Goal: Task Accomplishment & Management: Use online tool/utility

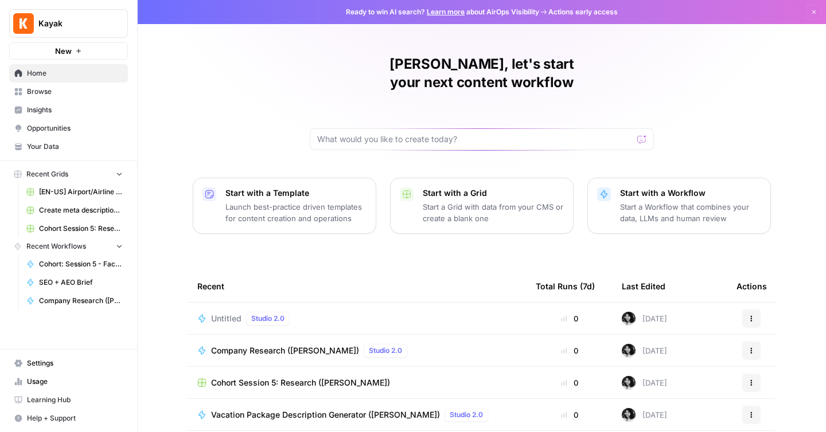
scroll to position [95, 0]
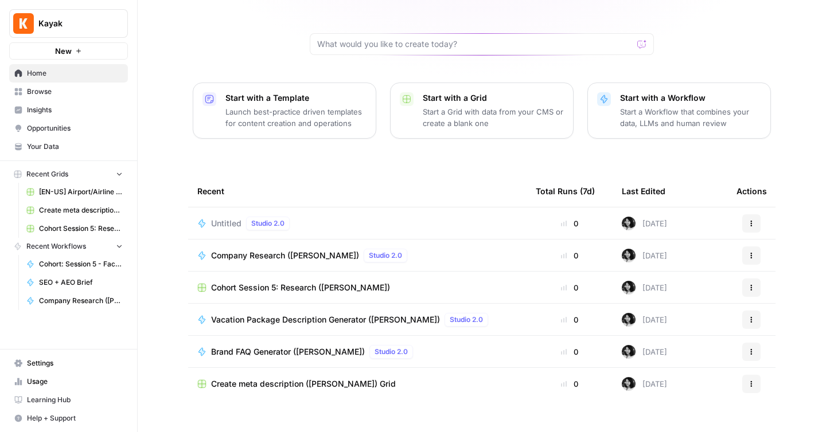
click at [261, 250] on span "Company Research ([PERSON_NAME])" at bounding box center [285, 255] width 148 height 11
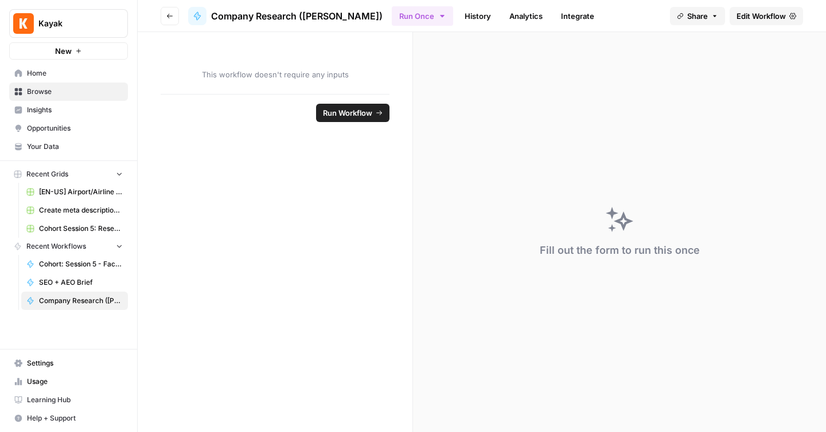
click at [75, 202] on link "Create meta description ([PERSON_NAME]) Grid" at bounding box center [74, 210] width 107 height 18
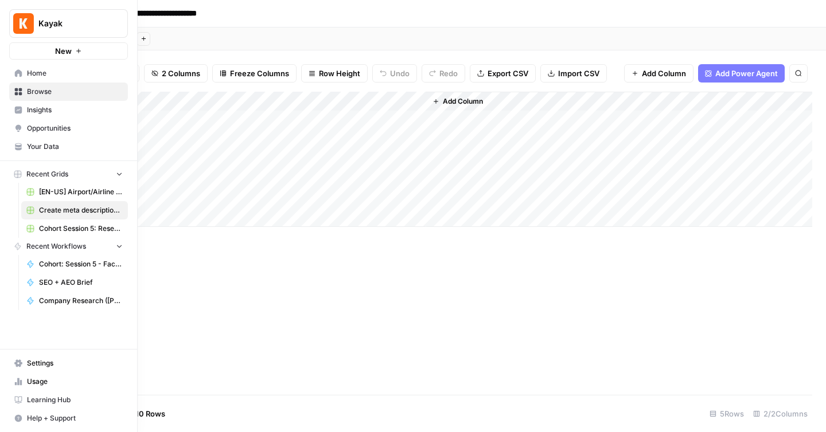
click at [52, 76] on span "Home" at bounding box center [75, 73] width 96 height 10
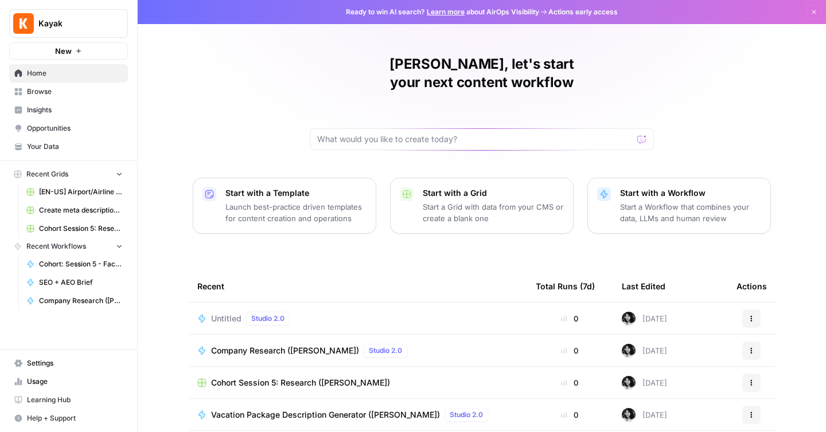
scroll to position [95, 0]
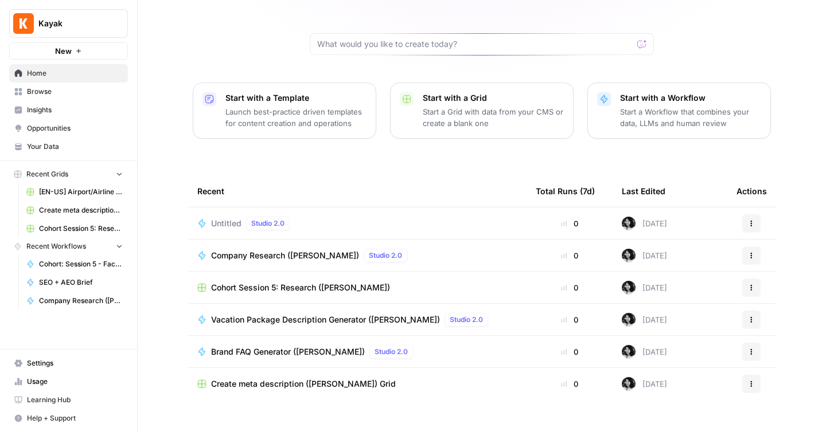
click at [116, 247] on icon "button" at bounding box center [119, 246] width 8 height 8
click at [116, 247] on icon "button" at bounding box center [119, 247] width 8 height 8
click at [116, 175] on icon "button" at bounding box center [119, 174] width 8 height 8
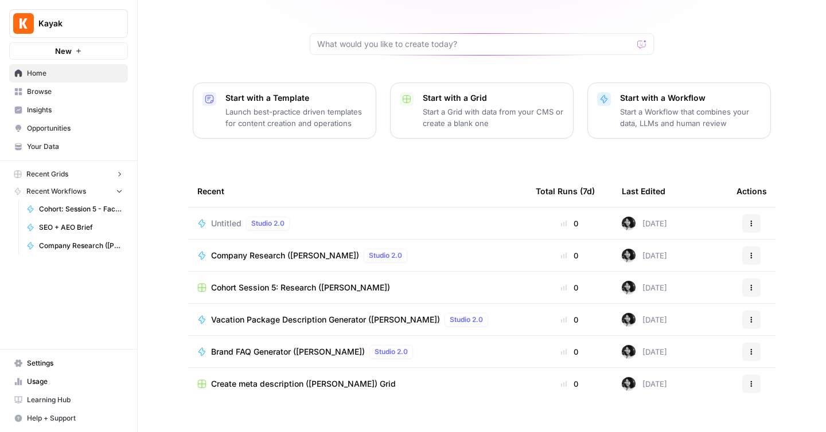
click at [116, 175] on icon "button" at bounding box center [119, 174] width 8 height 8
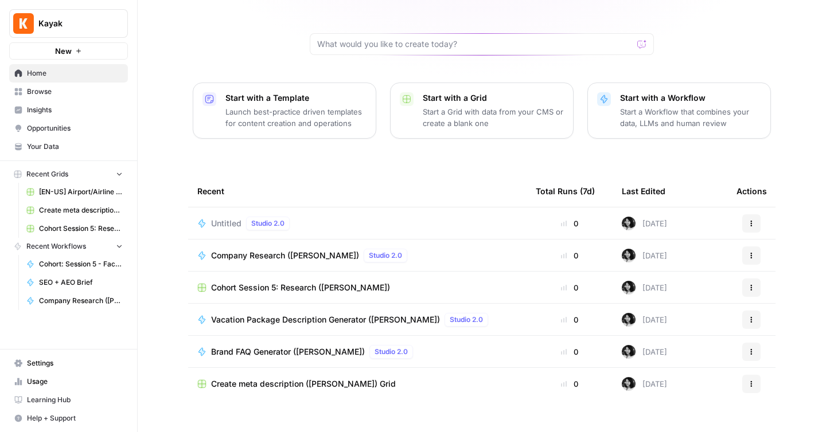
click at [99, 213] on span "Create meta description ([PERSON_NAME]) Grid" at bounding box center [81, 210] width 84 height 10
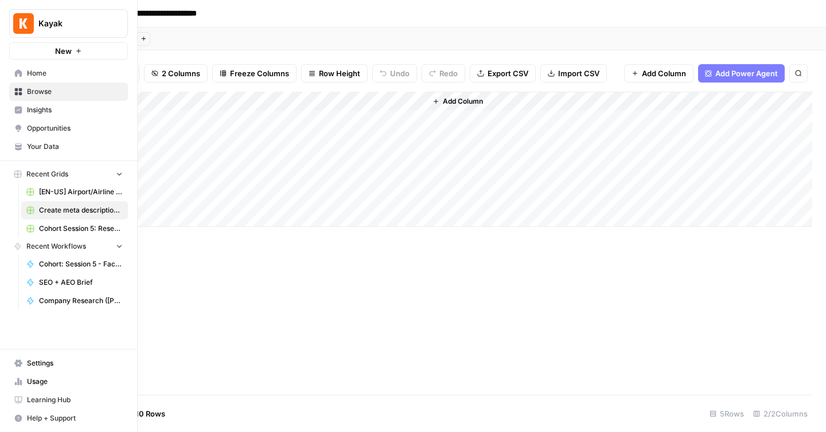
click at [27, 68] on link "Home" at bounding box center [68, 73] width 119 height 18
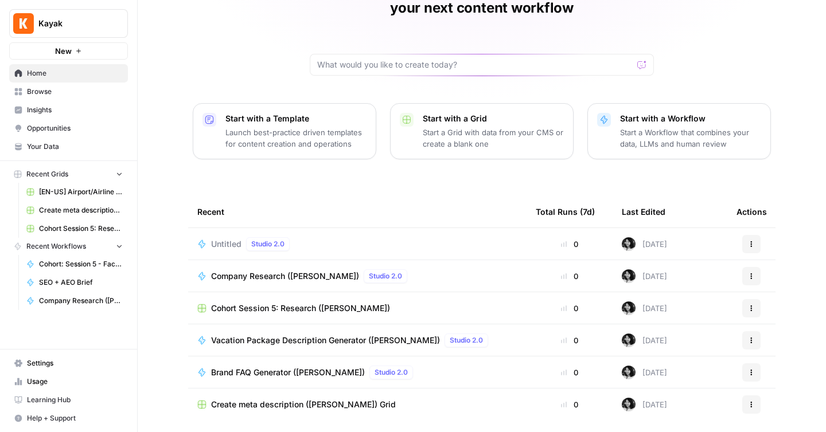
scroll to position [95, 0]
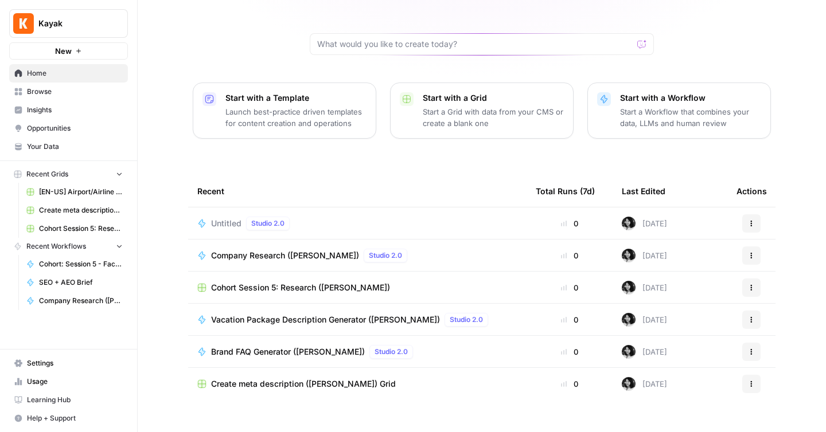
click at [108, 97] on link "Browse" at bounding box center [68, 92] width 119 height 18
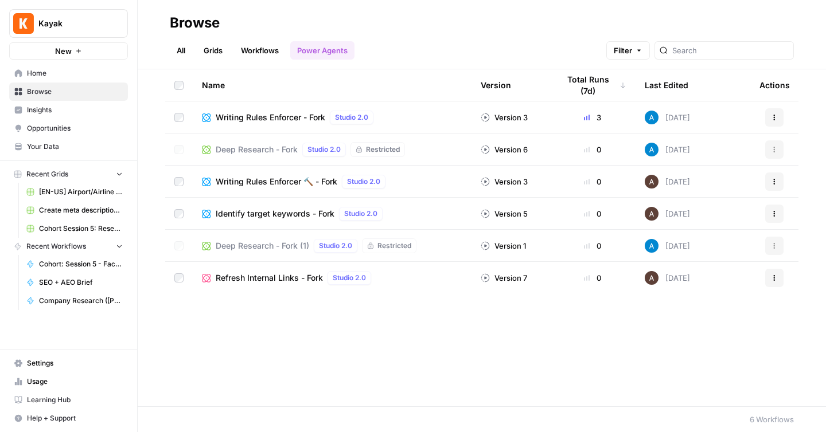
click at [99, 116] on link "Insights" at bounding box center [68, 110] width 119 height 18
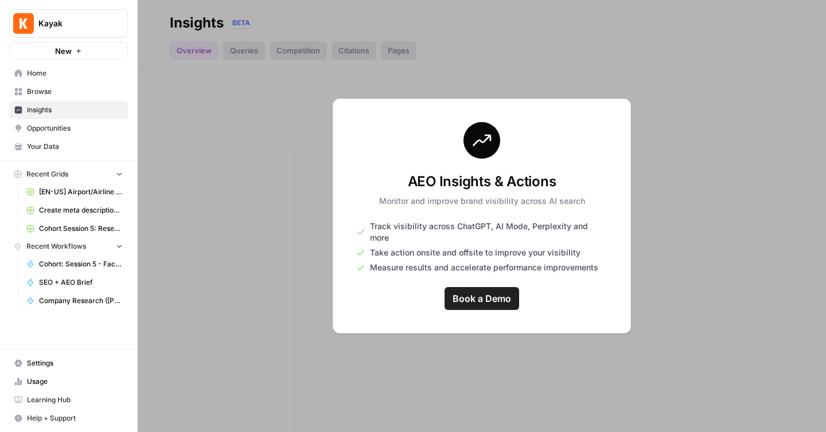
click at [82, 128] on span "Opportunities" at bounding box center [75, 128] width 96 height 10
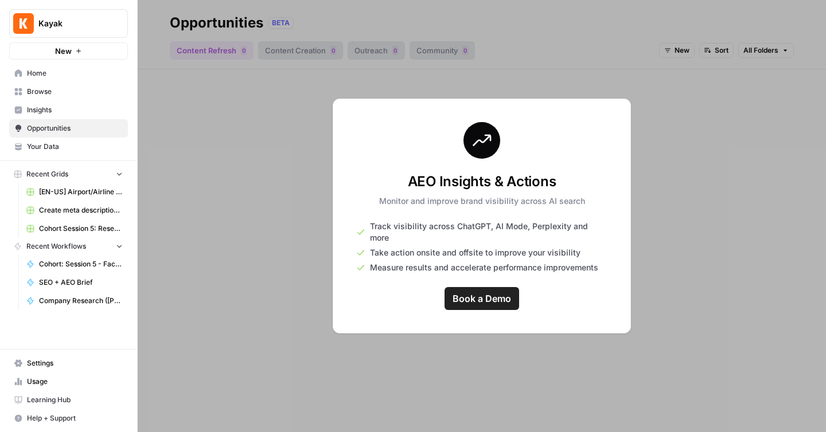
click at [79, 145] on span "Your Data" at bounding box center [75, 147] width 96 height 10
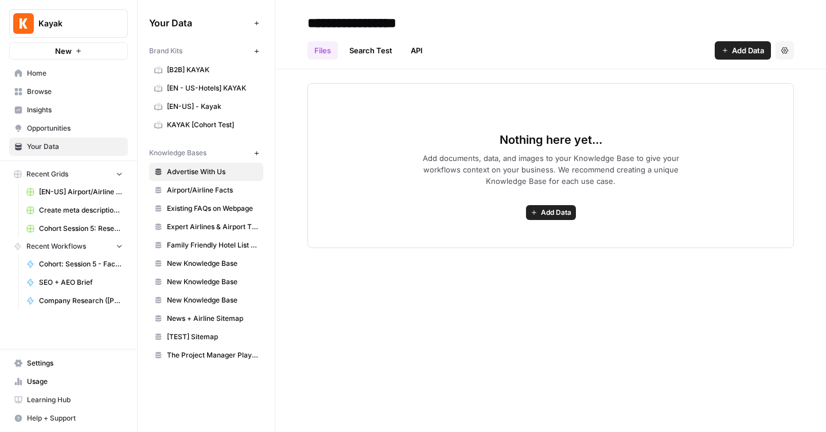
click at [374, 48] on link "Search Test" at bounding box center [370, 50] width 57 height 18
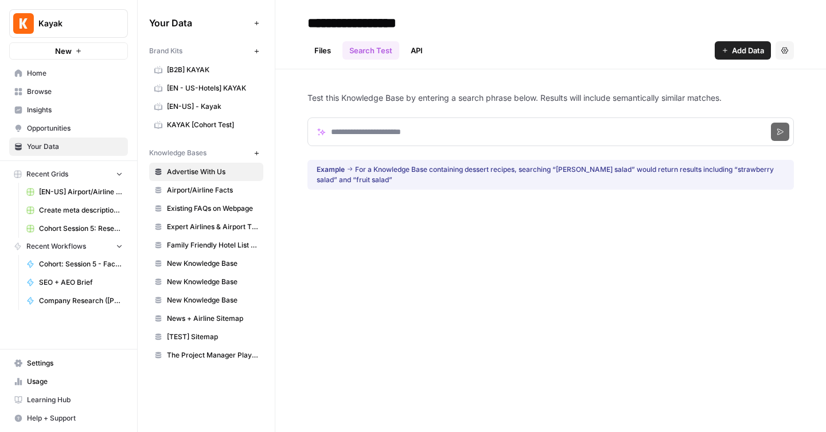
click at [411, 45] on link "API" at bounding box center [417, 50] width 26 height 18
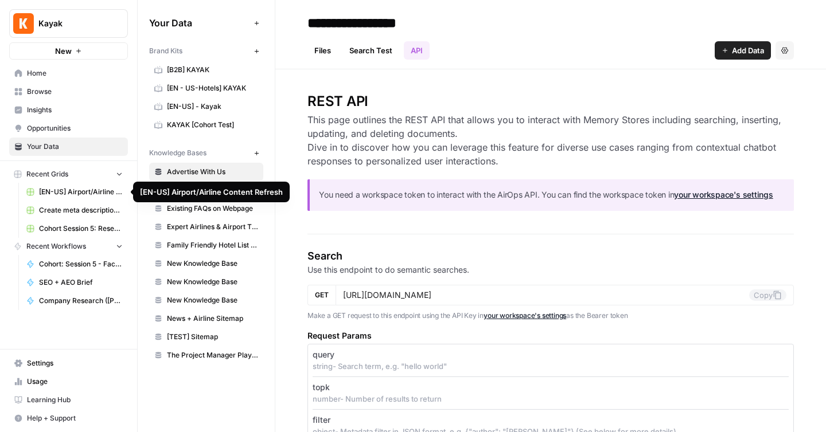
click at [89, 190] on span "[EN-US] Airport/Airline Content Refresh" at bounding box center [81, 192] width 84 height 10
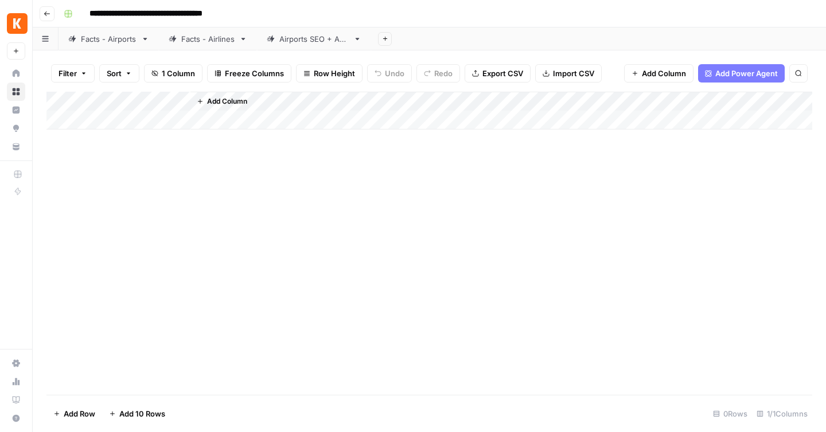
click at [115, 46] on link "Facts - Airports" at bounding box center [108, 39] width 100 height 23
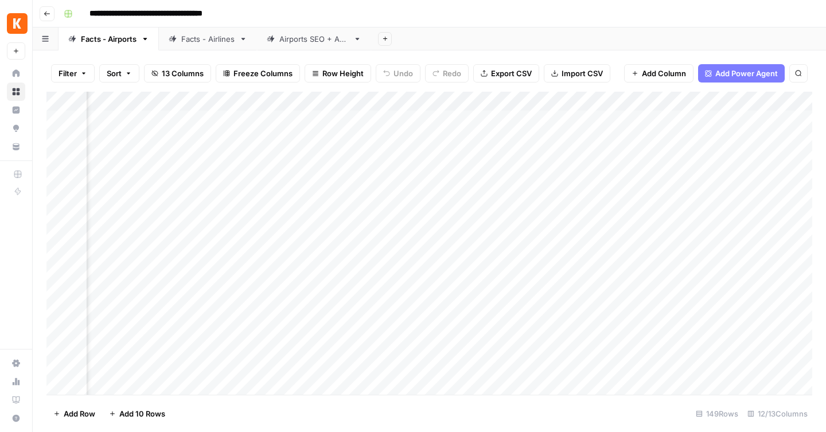
scroll to position [0, 334]
click at [439, 102] on div "Add Column" at bounding box center [429, 243] width 766 height 303
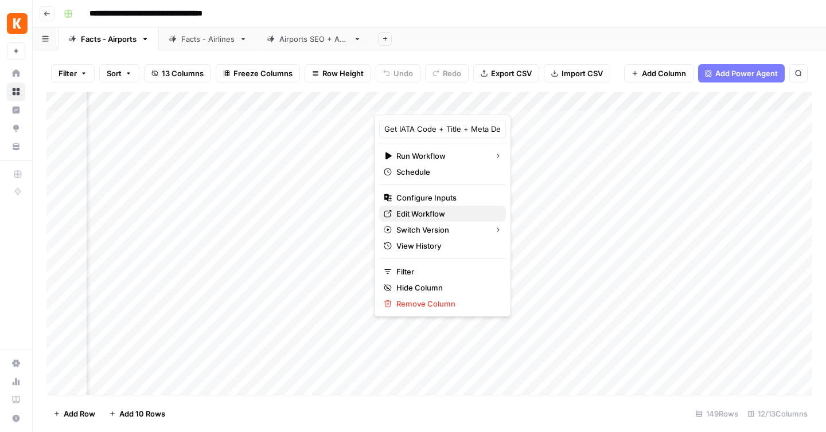
click at [414, 210] on span "Edit Workflow" at bounding box center [446, 213] width 100 height 11
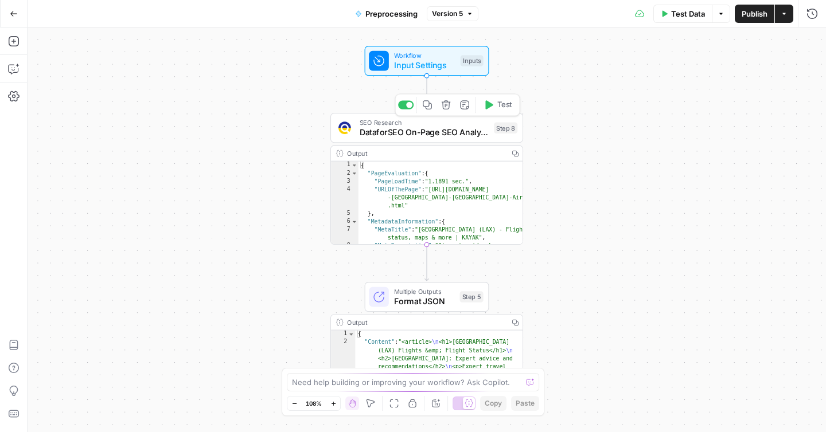
click at [428, 127] on span "DataforSEO On-Page SEO Analysis" at bounding box center [425, 132] width 130 height 13
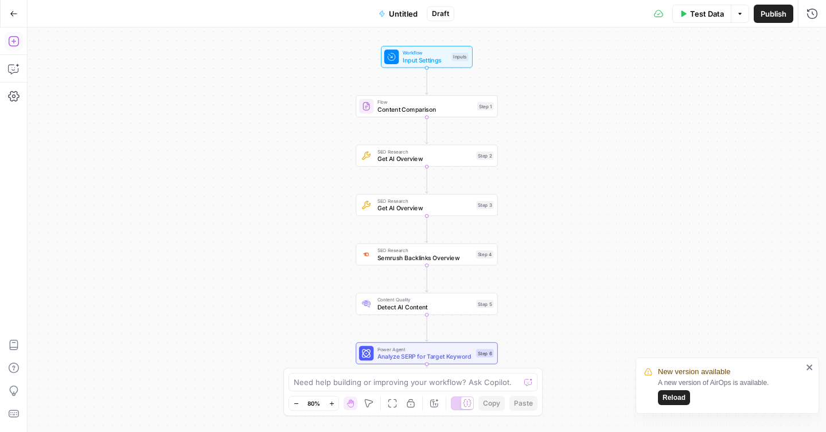
click at [15, 42] on icon "button" at bounding box center [13, 41] width 11 height 11
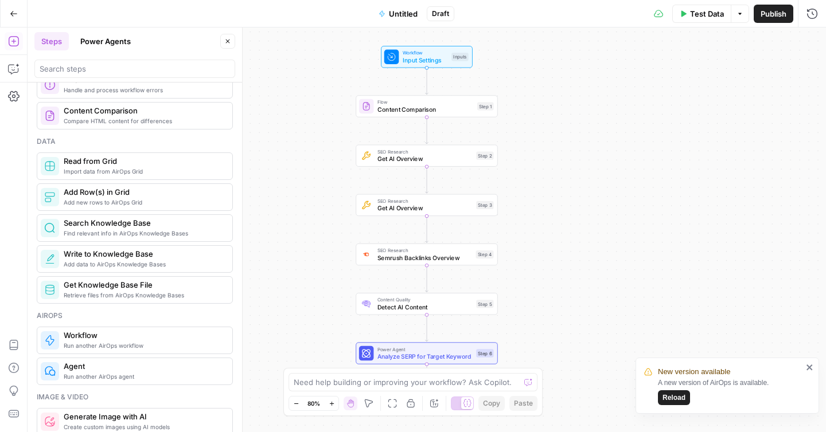
scroll to position [790, 0]
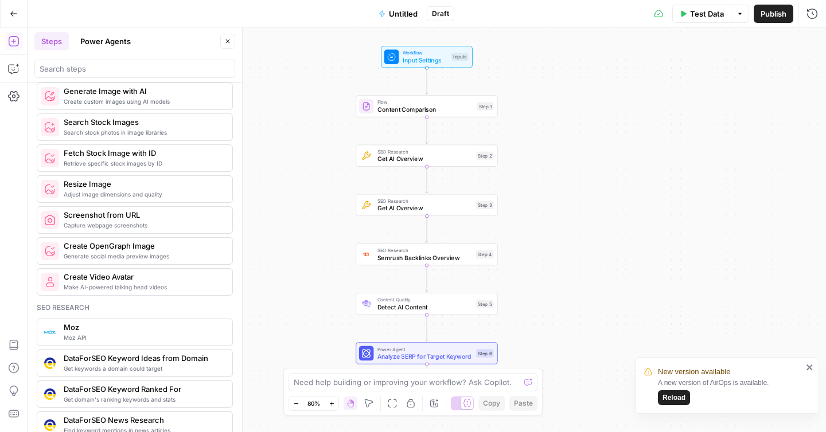
click at [108, 48] on button "Power Agents" at bounding box center [105, 41] width 64 height 18
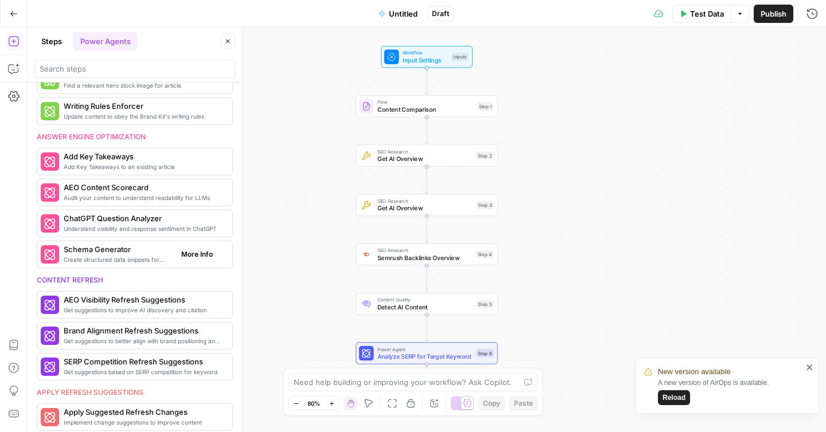
scroll to position [0, 0]
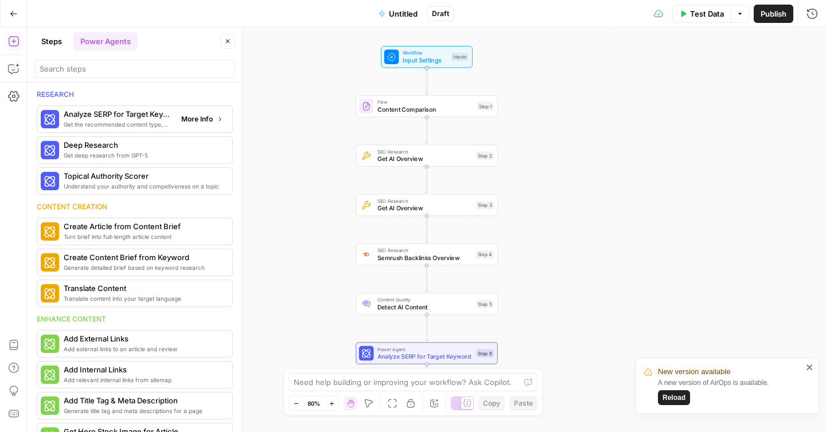
click at [83, 112] on span "Analyze SERP for Target Keyword" at bounding box center [118, 113] width 108 height 11
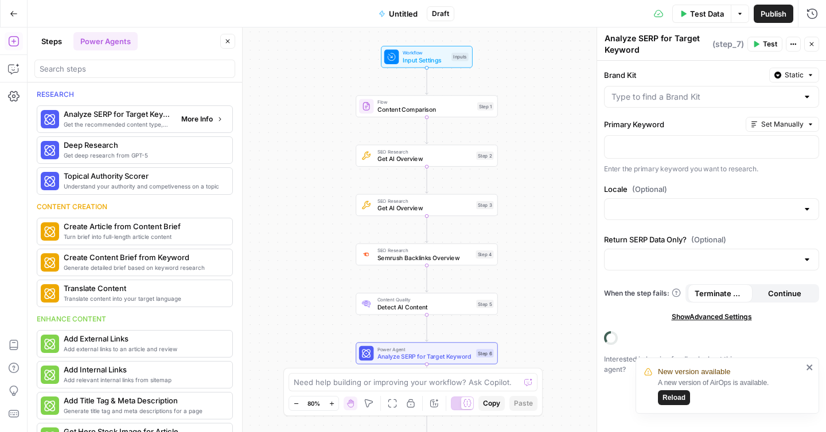
click at [200, 118] on span "More Info" at bounding box center [197, 119] width 32 height 10
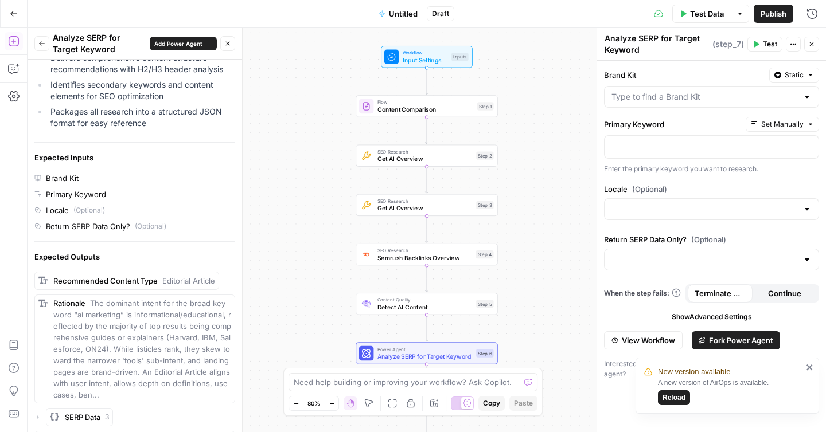
scroll to position [325, 0]
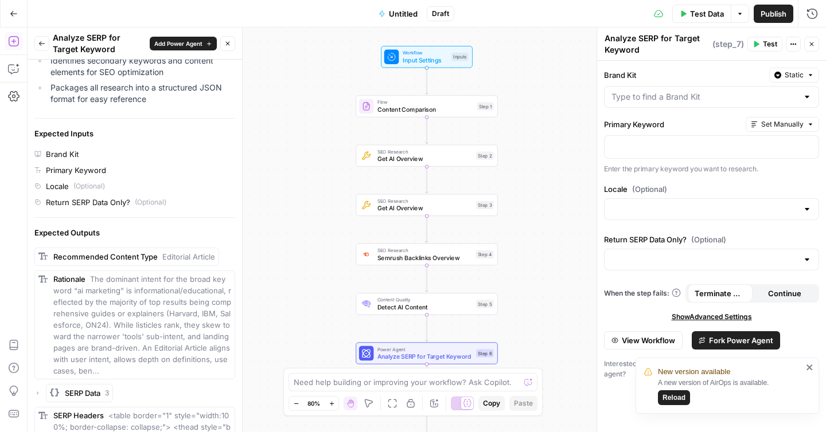
click at [45, 44] on icon "button" at bounding box center [41, 43] width 7 height 7
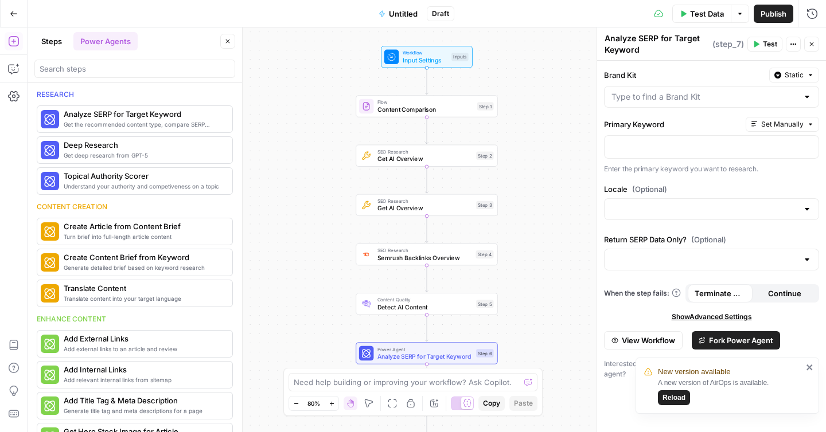
click at [50, 50] on header "Steps Power Agents Close" at bounding box center [135, 55] width 214 height 55
click at [51, 44] on button "Steps" at bounding box center [51, 41] width 34 height 18
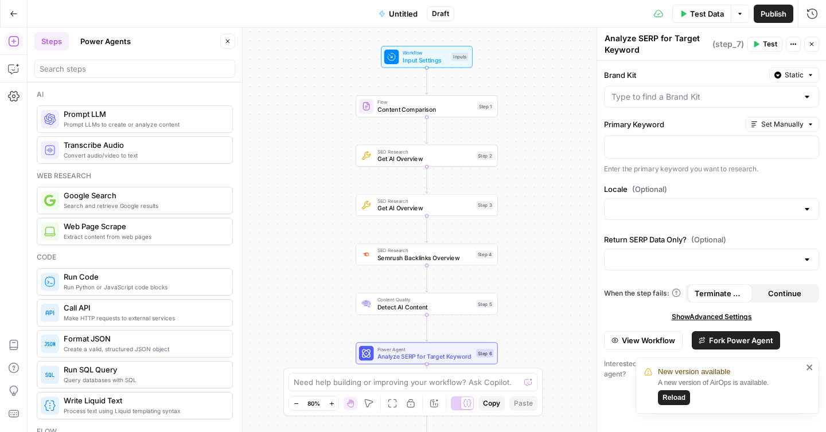
click at [78, 237] on span "Extract content from web pages" at bounding box center [143, 236] width 159 height 9
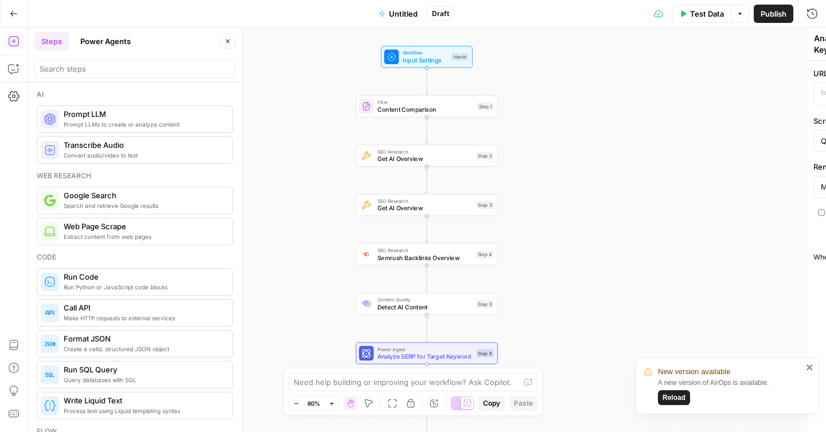
type textarea "Web Page Scrape"
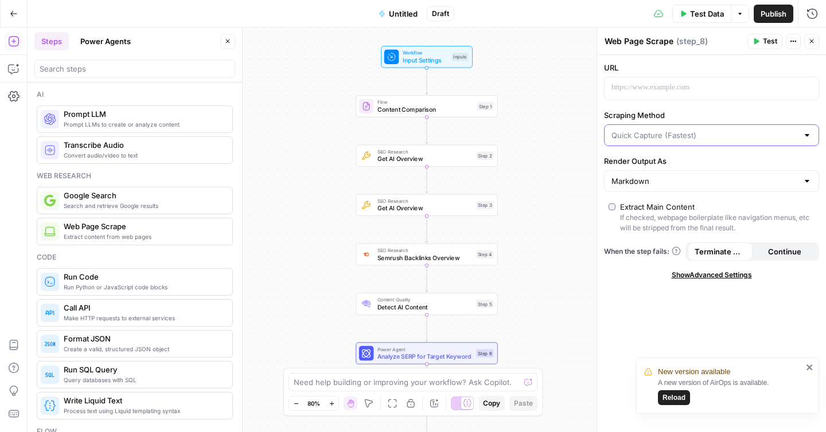
click at [676, 135] on input "Scraping Method" at bounding box center [704, 135] width 186 height 11
type input "Quick Capture (Fastest)"
click at [673, 114] on label "Scraping Method" at bounding box center [711, 115] width 215 height 11
click at [673, 130] on input "Quick Capture (Fastest)" at bounding box center [704, 135] width 186 height 11
click at [715, 271] on span "Show Advanced Settings" at bounding box center [712, 275] width 80 height 10
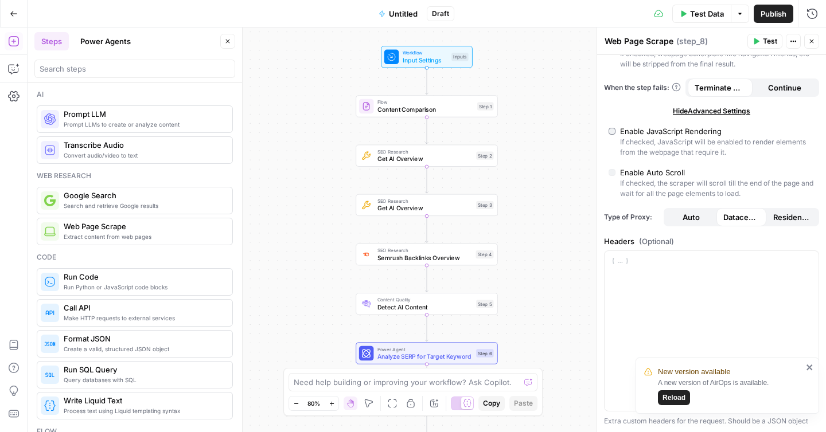
scroll to position [188, 0]
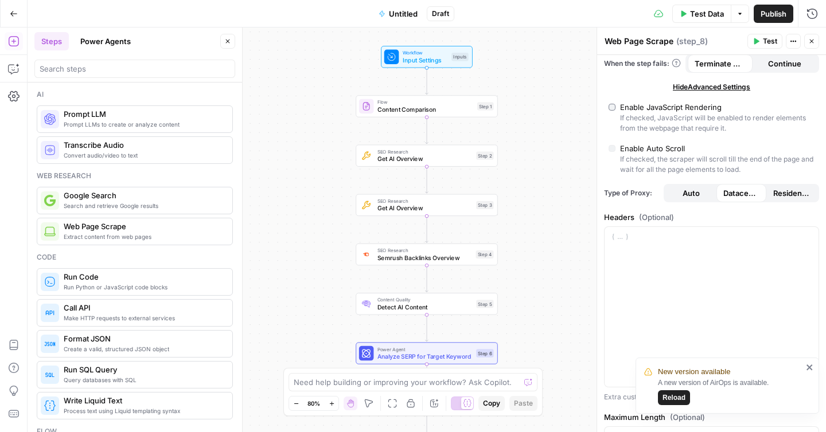
click at [696, 186] on button "Auto" at bounding box center [691, 193] width 50 height 18
type input "Custom"
click at [735, 193] on span "Datacenter" at bounding box center [741, 193] width 37 height 11
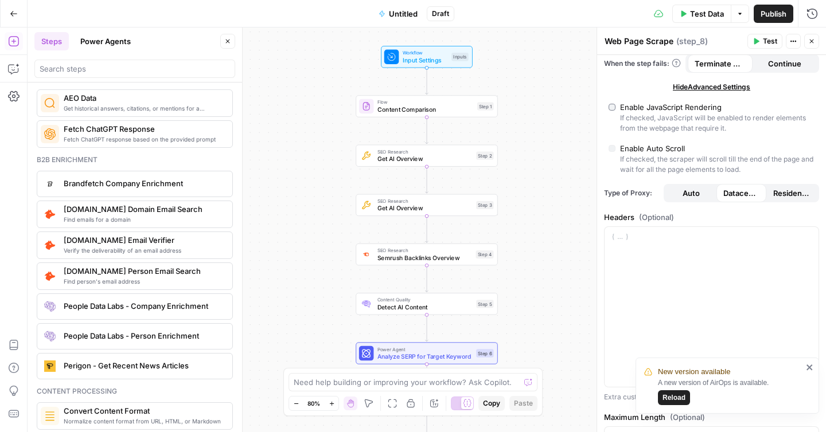
scroll to position [1660, 0]
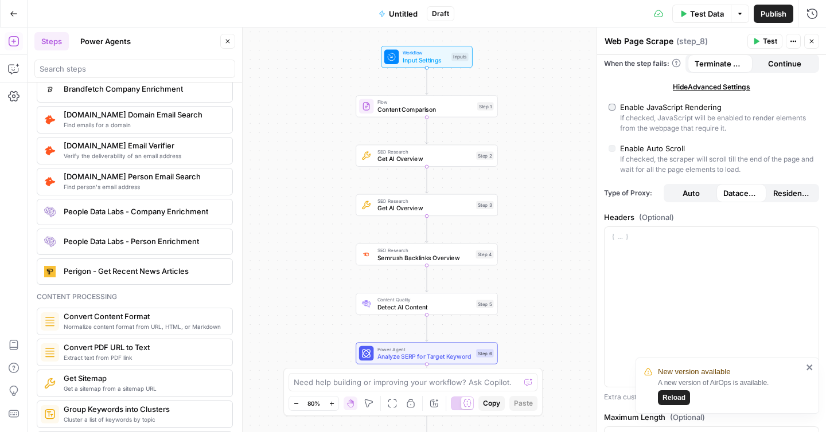
click at [88, 222] on div "People Data Labs - Company Enrichment" at bounding box center [135, 212] width 196 height 26
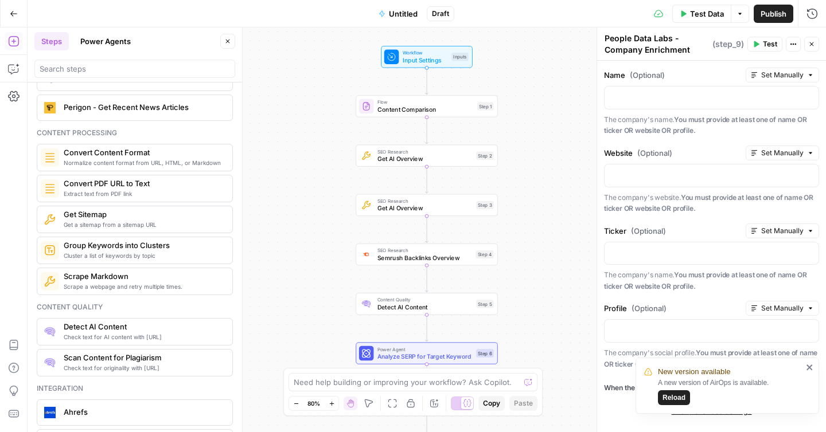
scroll to position [1829, 0]
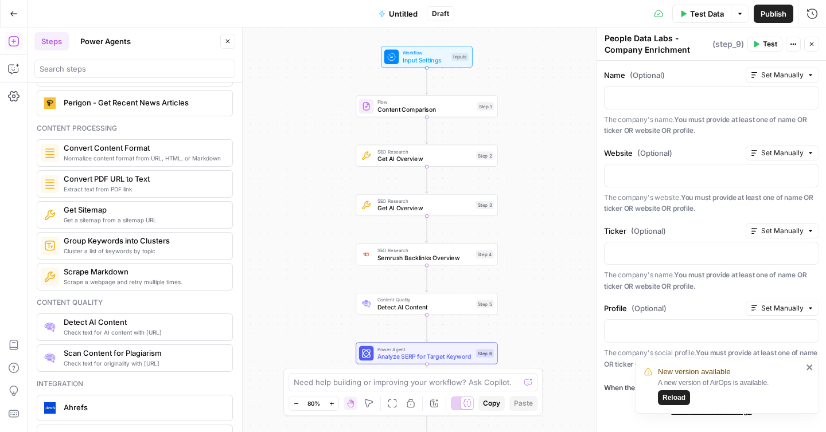
click at [88, 222] on span "Get a sitemap from a sitemap URL" at bounding box center [143, 220] width 159 height 9
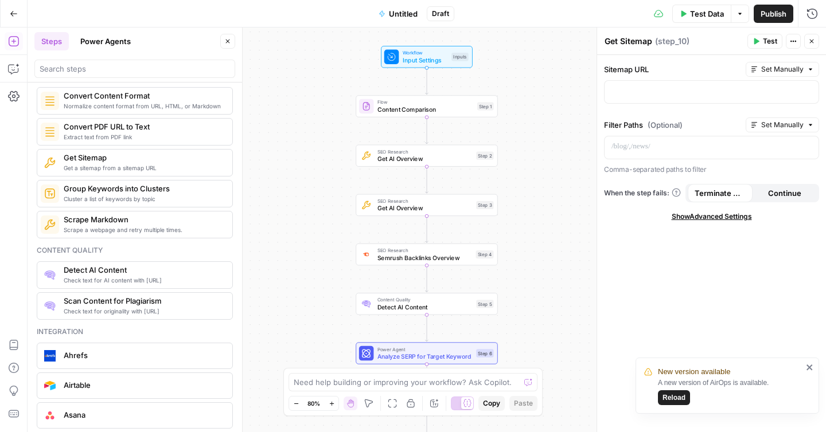
scroll to position [1891, 0]
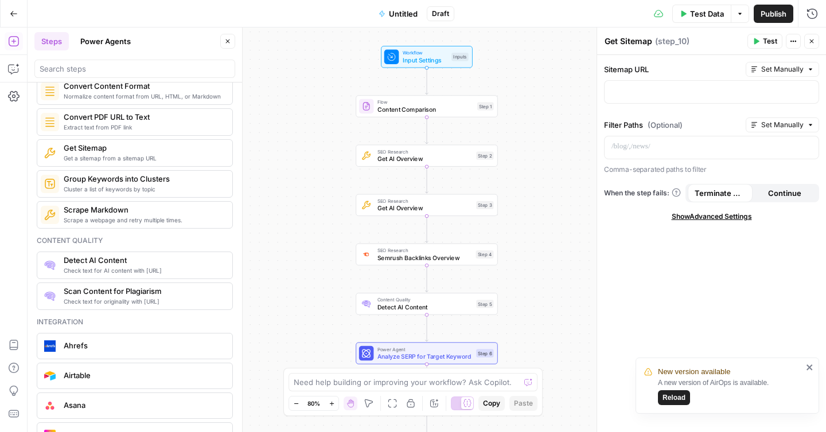
click at [83, 263] on span "Detect AI Content" at bounding box center [143, 260] width 159 height 11
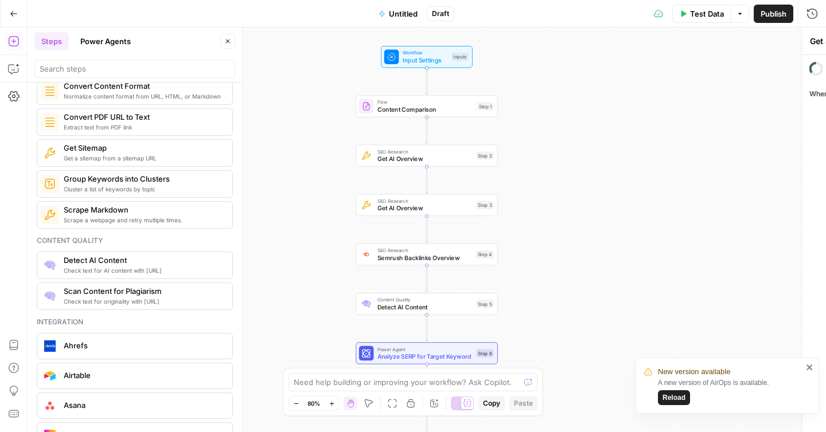
type textarea "Detect AI Content"
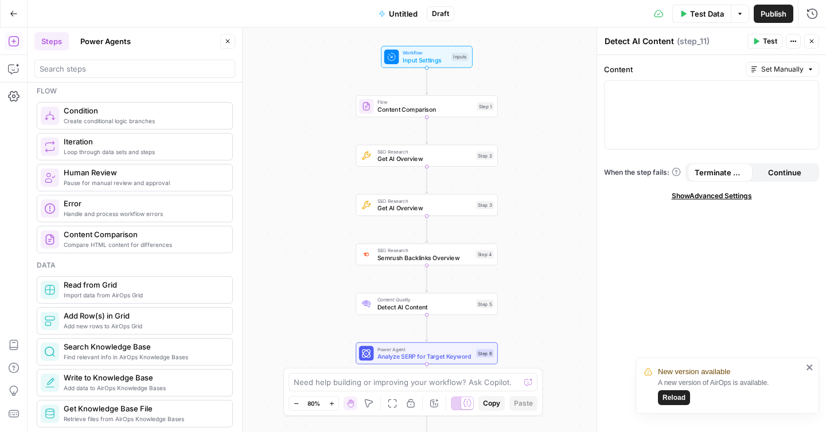
scroll to position [0, 0]
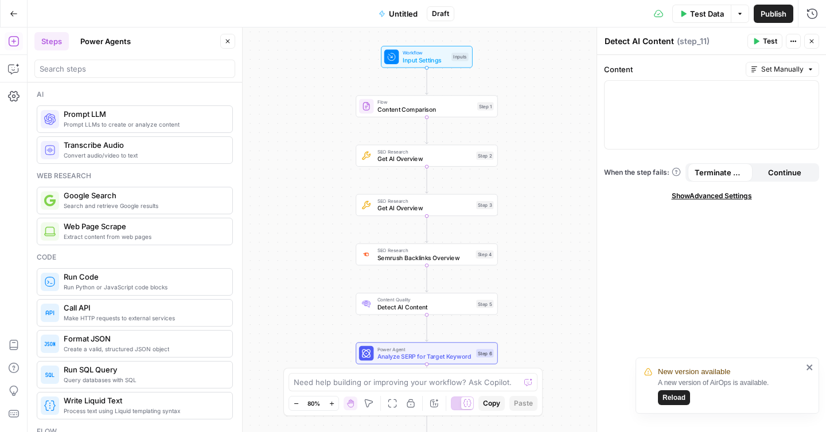
click at [87, 201] on span "Search and retrieve Google results" at bounding box center [143, 205] width 159 height 9
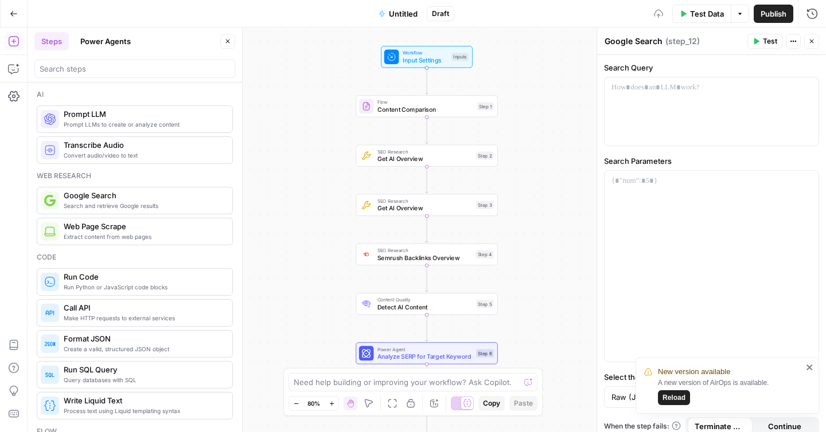
click at [87, 246] on div "Ai Prompt LLMs to create or analyze content Prompt LLM Convert audio/video to t…" at bounding box center [135, 258] width 214 height 350
click at [87, 237] on span "Extract content from web pages" at bounding box center [143, 236] width 159 height 9
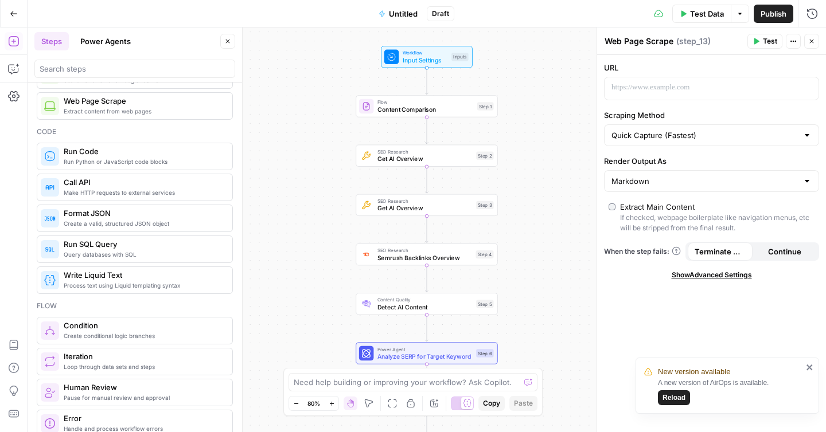
scroll to position [129, 0]
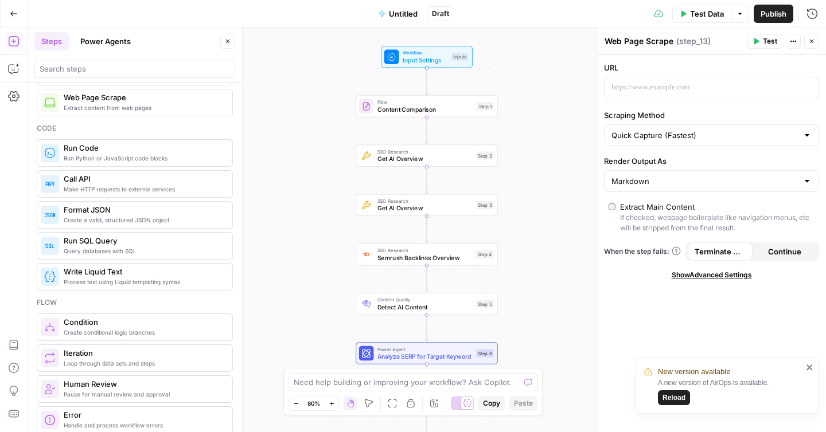
click at [83, 275] on span "Write Liquid Text" at bounding box center [143, 271] width 159 height 11
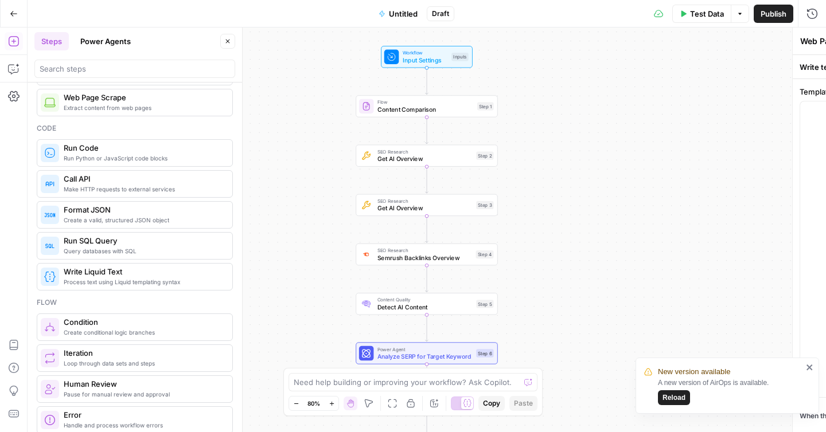
type textarea "Write Liquid Text"
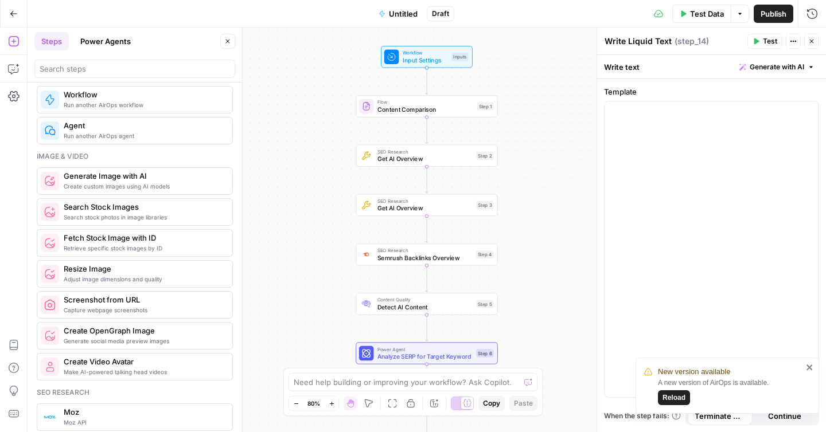
scroll to position [714, 0]
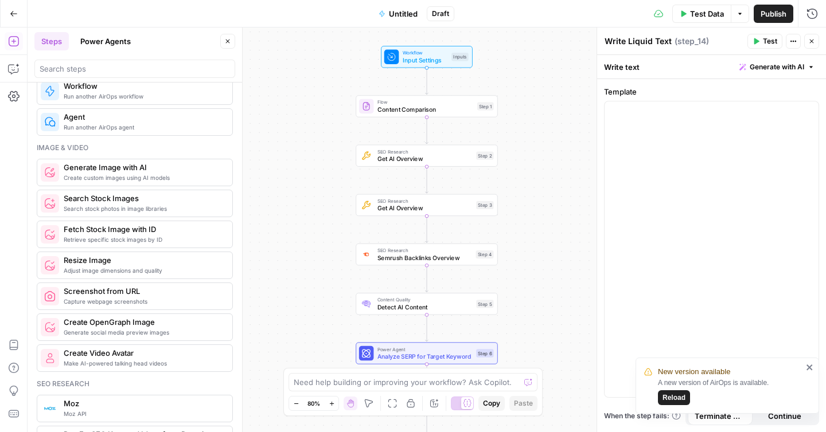
click at [106, 170] on span "Generate Image with AI" at bounding box center [143, 167] width 159 height 11
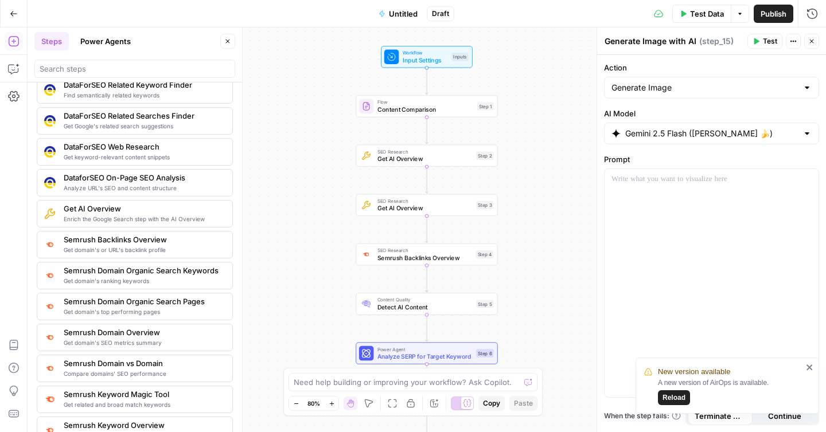
scroll to position [1189, 0]
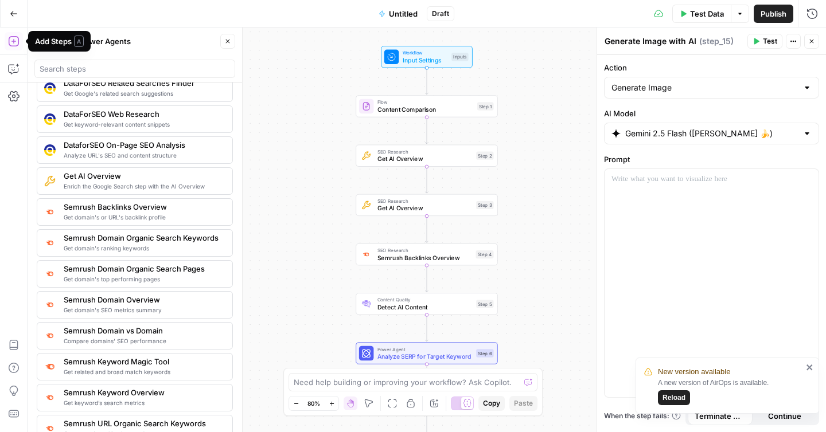
click at [5, 1] on div "Go Back" at bounding box center [14, 13] width 28 height 27
click at [418, 163] on div "SEO Research Get AI Overview Step 2 Copy step Delete step Add Note Test" at bounding box center [427, 156] width 142 height 22
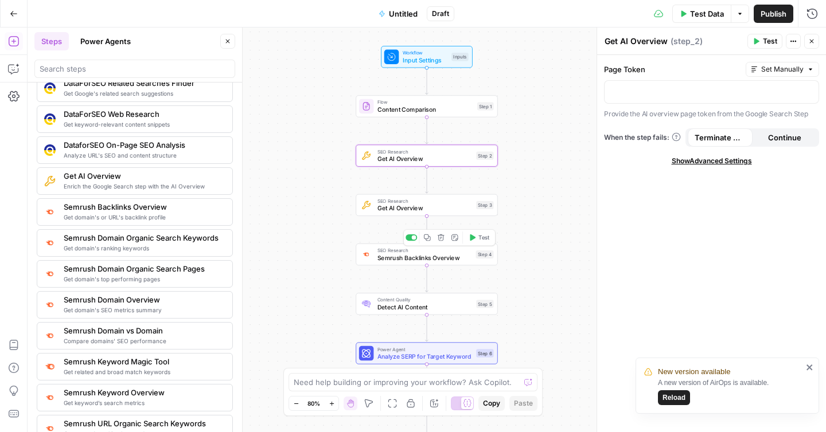
click at [426, 256] on span "Semrush Backlinks Overview" at bounding box center [424, 257] width 95 height 9
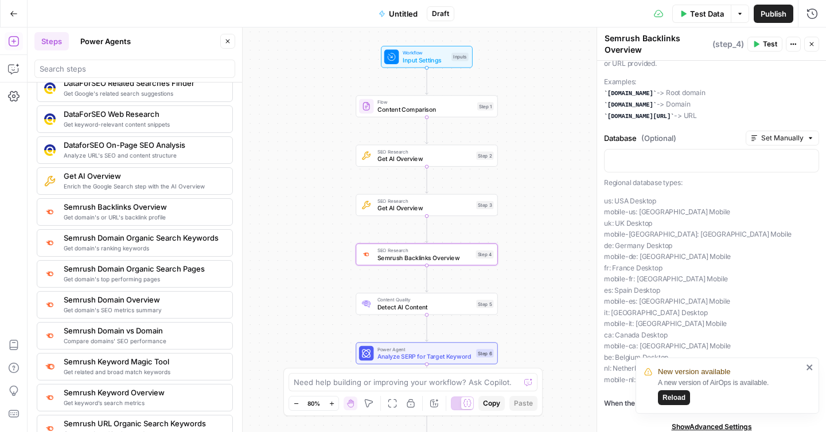
scroll to position [73, 0]
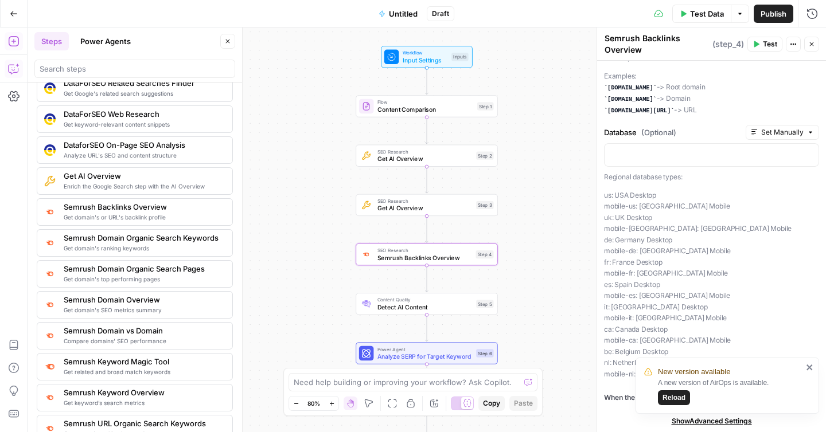
click at [8, 9] on button "Go Back" at bounding box center [13, 13] width 21 height 21
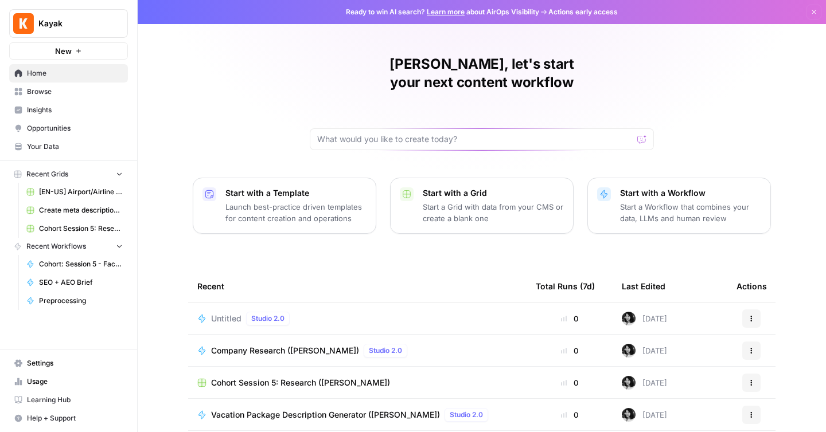
click at [48, 196] on span "[EN-US] Airport/Airline Content Refresh" at bounding box center [81, 192] width 84 height 10
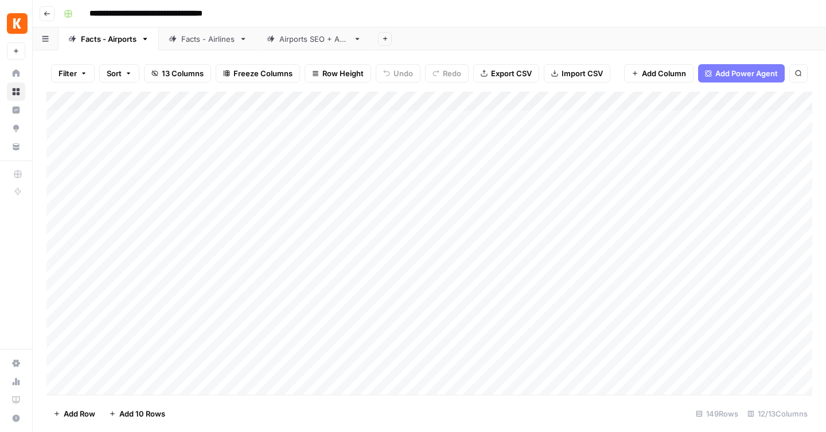
click at [394, 121] on div "Add Column" at bounding box center [429, 243] width 766 height 303
click at [451, 121] on div "Add Column" at bounding box center [429, 243] width 766 height 303
click at [597, 102] on div "Add Column" at bounding box center [429, 243] width 766 height 303
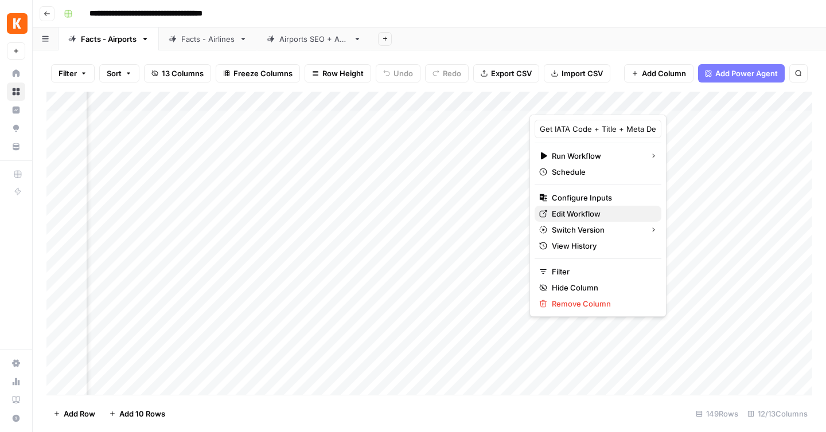
click at [564, 214] on span "Edit Workflow" at bounding box center [602, 213] width 100 height 11
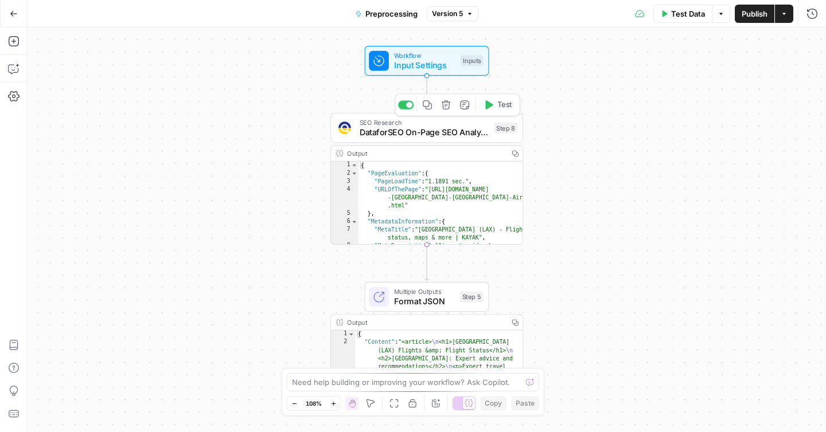
click at [413, 135] on span "DataforSEO On-Page SEO Analysis" at bounding box center [425, 132] width 130 height 13
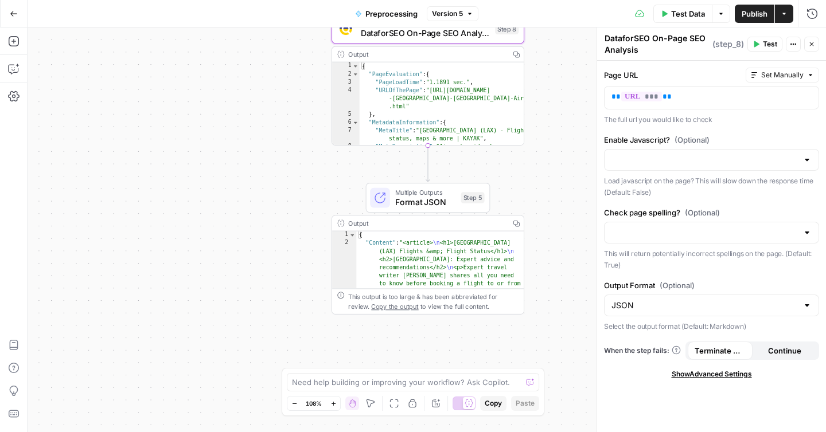
click at [440, 225] on div "Output" at bounding box center [426, 224] width 157 height 10
click at [429, 192] on span "Multiple Outputs" at bounding box center [425, 193] width 61 height 10
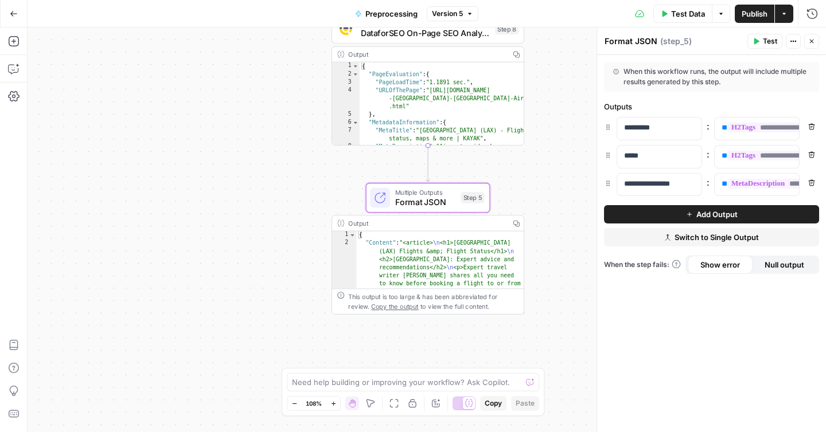
click at [7, 21] on button "Go Back" at bounding box center [13, 13] width 21 height 21
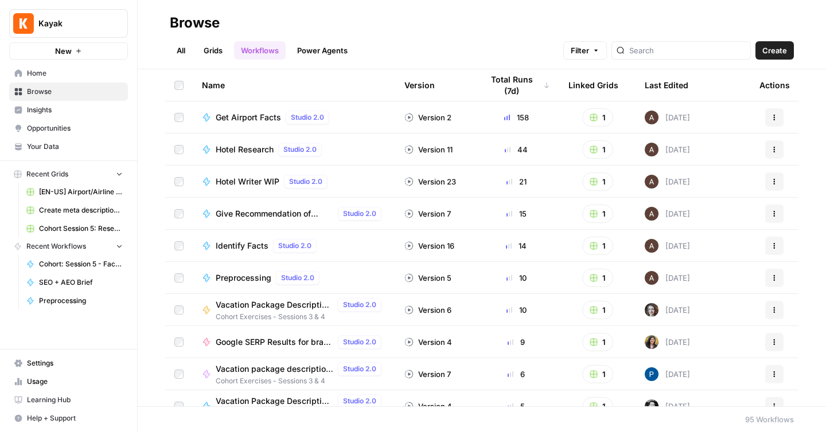
click at [33, 186] on link "[EN-US] Airport/Airline Content Refresh" at bounding box center [74, 192] width 107 height 18
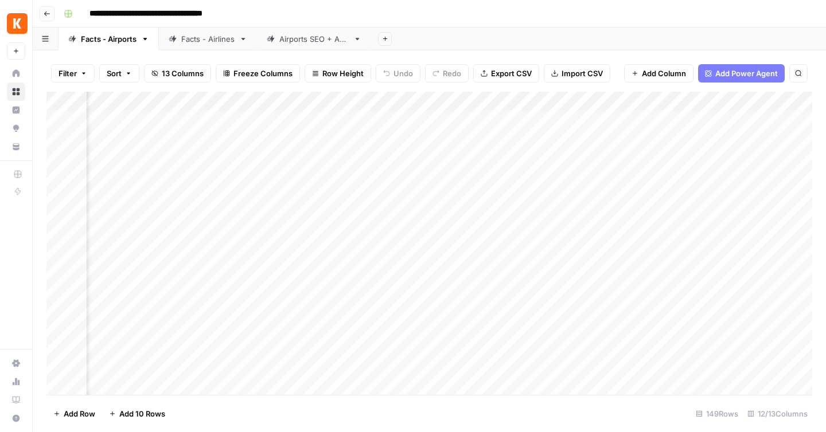
scroll to position [0, 481]
click at [294, 121] on div "Add Column" at bounding box center [429, 243] width 766 height 303
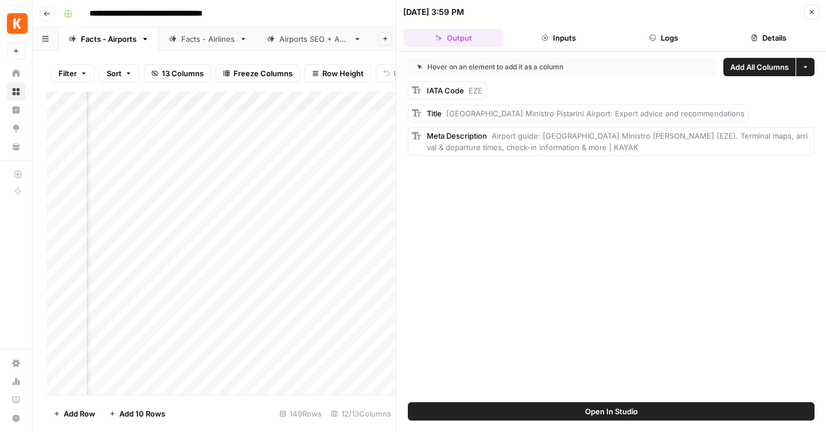
click at [570, 39] on button "Inputs" at bounding box center [558, 38] width 100 height 18
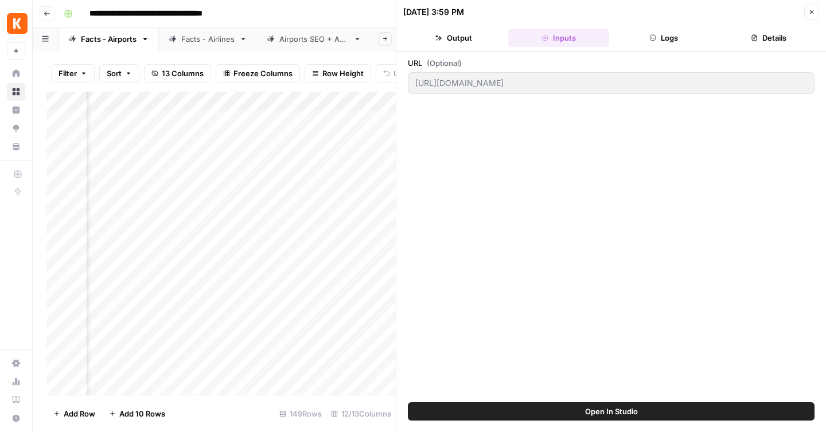
click at [707, 29] on button "Logs" at bounding box center [664, 38] width 100 height 18
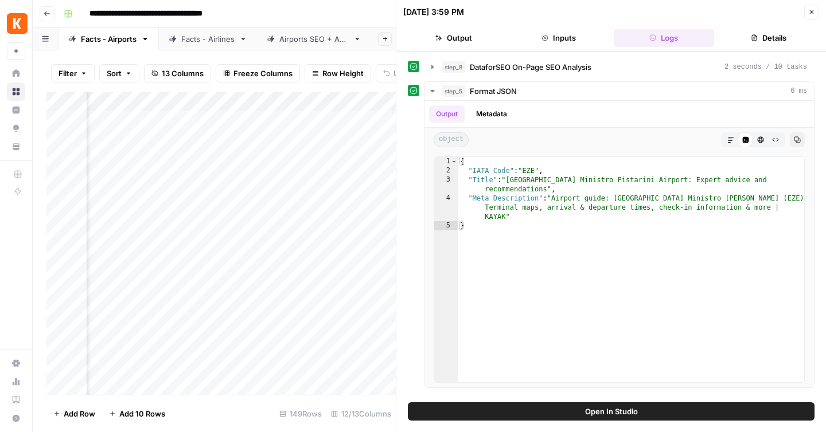
click at [756, 35] on icon "button" at bounding box center [754, 37] width 7 height 7
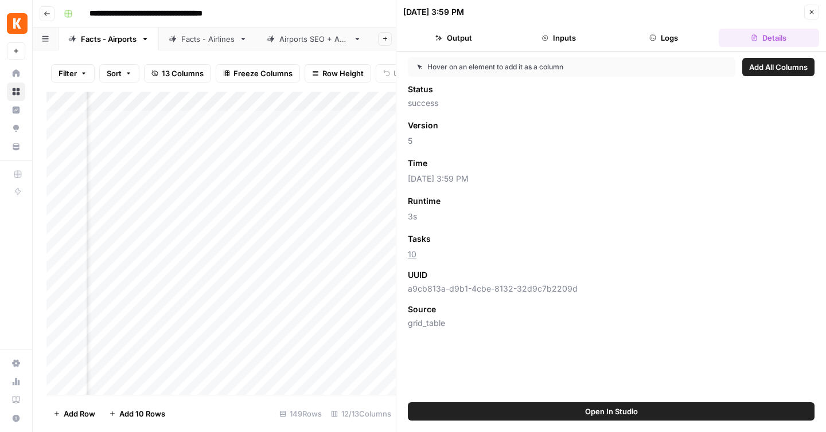
click at [805, 11] on button "Close" at bounding box center [811, 12] width 15 height 15
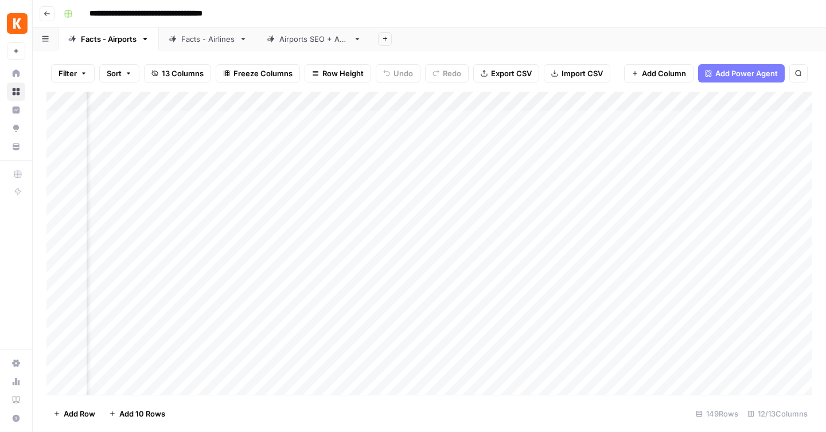
scroll to position [0, 724]
click at [450, 99] on div "Add Column" at bounding box center [429, 243] width 766 height 303
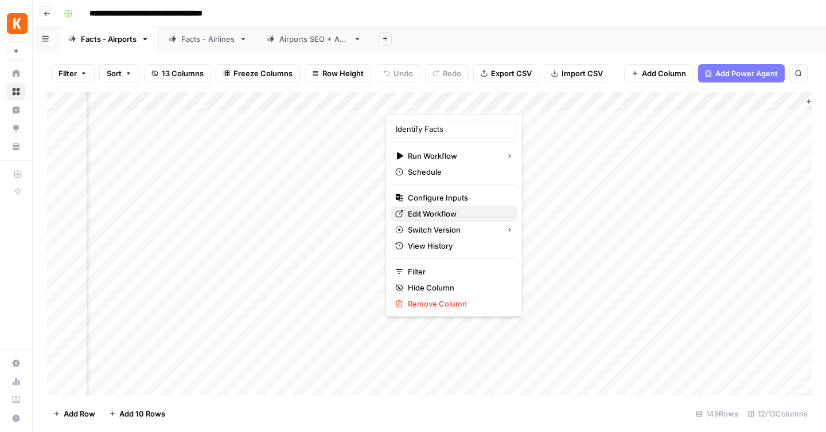
click at [434, 214] on span "Edit Workflow" at bounding box center [458, 213] width 100 height 11
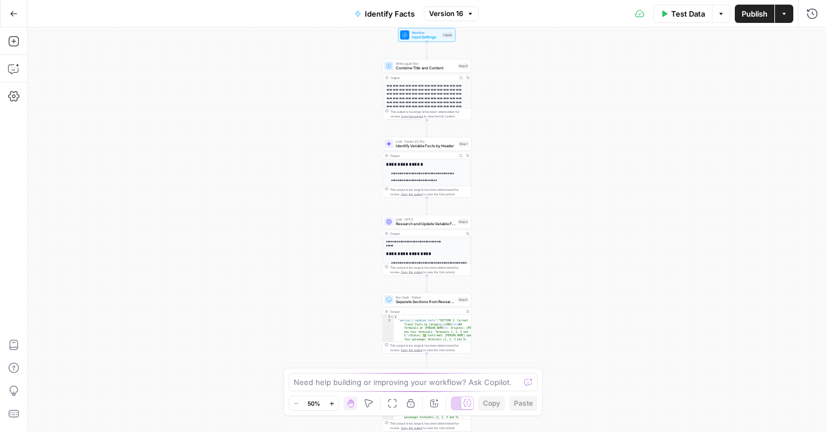
click at [516, 75] on div "**********" at bounding box center [427, 230] width 798 height 405
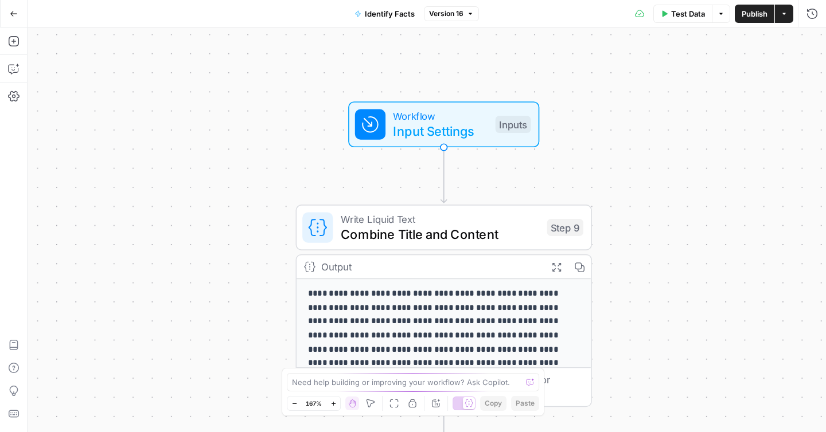
click at [475, 115] on span "Workflow" at bounding box center [440, 115] width 95 height 15
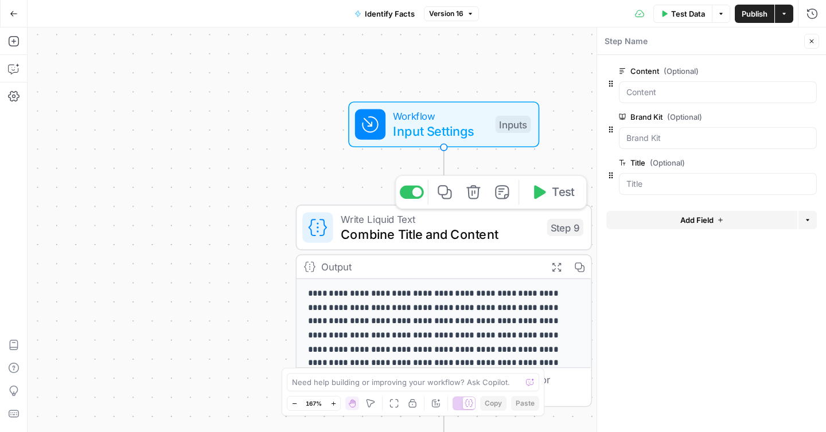
click at [424, 247] on div "Write Liquid Text Combine Title and Content Step 9 Copy step Delete step Add No…" at bounding box center [443, 228] width 296 height 46
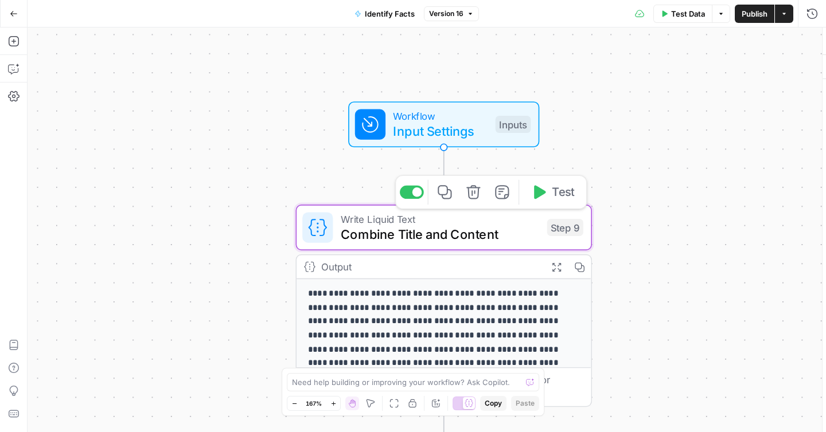
type textarea "Combine Title and Content"
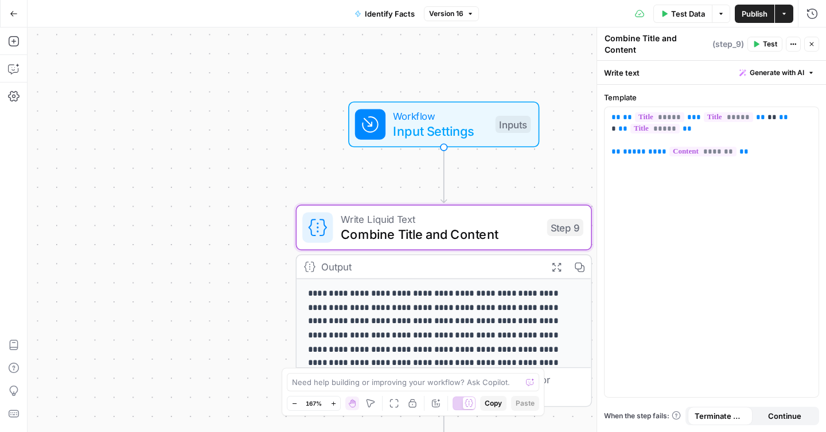
click at [419, 274] on div "Output Expand Output Copy" at bounding box center [444, 267] width 294 height 24
click at [419, 298] on p "**********" at bounding box center [444, 335] width 272 height 97
click at [527, 232] on span "Combine Title and Content" at bounding box center [440, 234] width 199 height 19
click at [812, 37] on button "Close" at bounding box center [811, 44] width 15 height 15
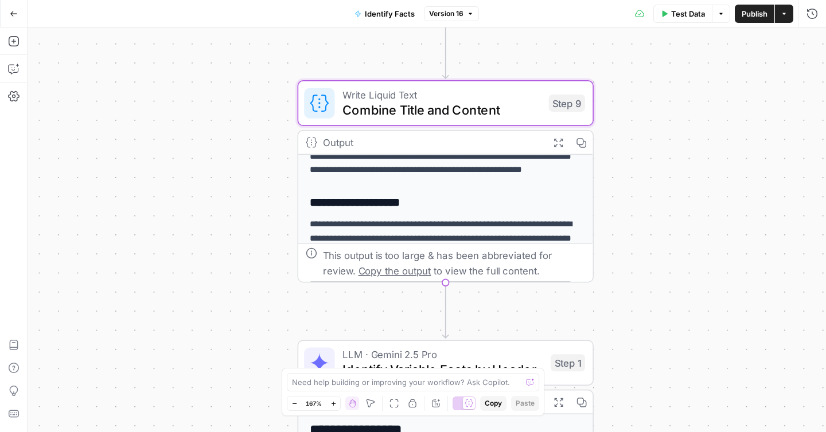
scroll to position [73, 0]
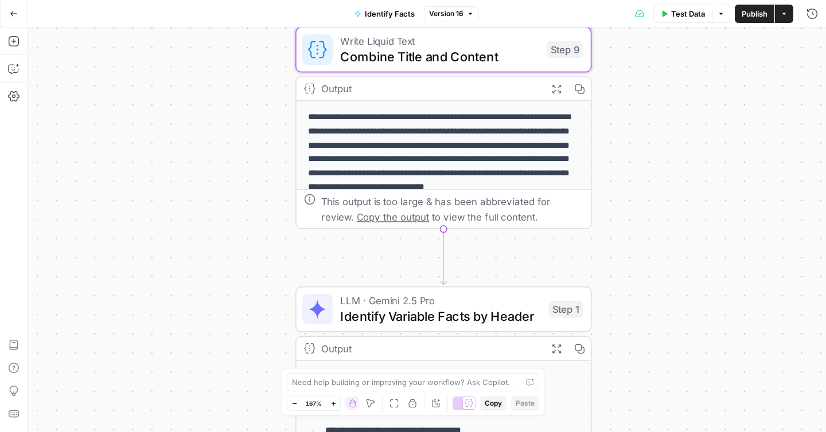
click at [558, 90] on icon "button" at bounding box center [556, 88] width 9 height 9
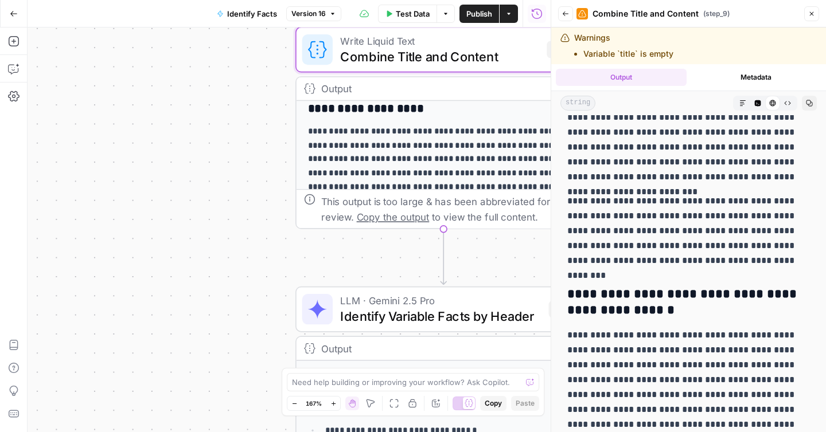
scroll to position [1059, 0]
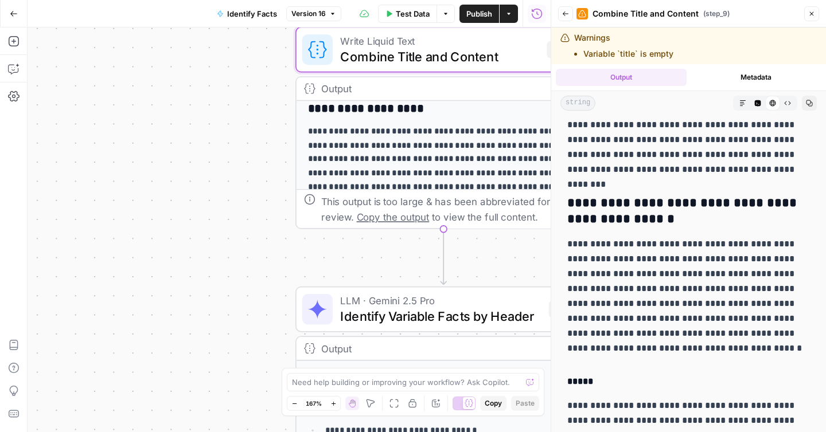
click at [253, 151] on div "**********" at bounding box center [289, 230] width 523 height 405
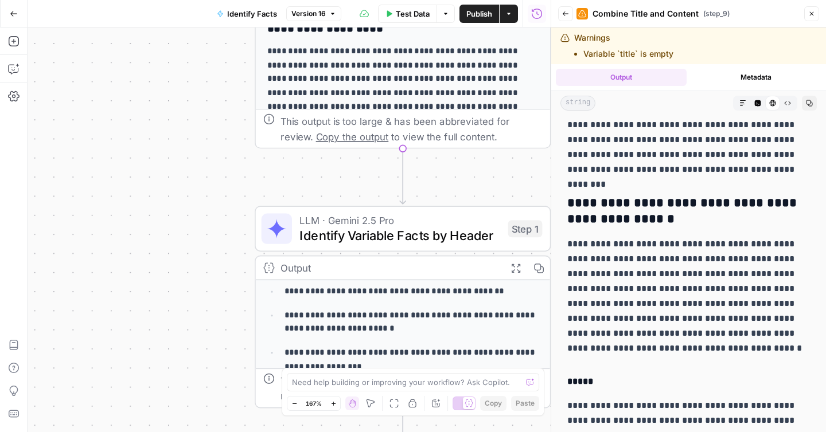
scroll to position [108, 0]
